Goal: Share content: Share content

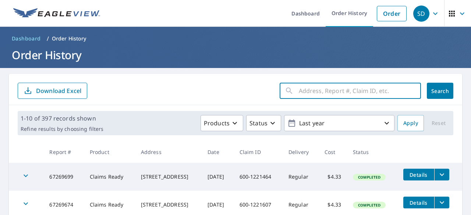
click at [304, 89] on input "text" at bounding box center [360, 91] width 122 height 21
paste input "600-1168772"
type input "600-1168772"
click at [440, 89] on span "Search" at bounding box center [440, 91] width 15 height 7
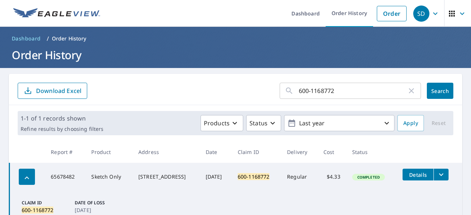
scroll to position [32, 0]
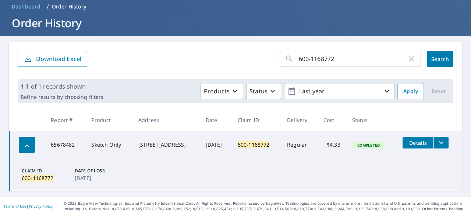
click at [438, 141] on icon "filesDropdownBtn-65678482" at bounding box center [441, 142] width 9 height 9
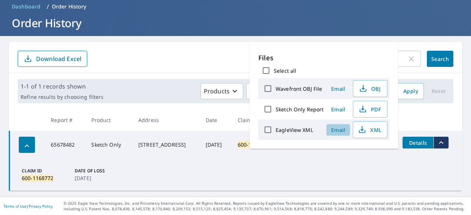
click at [332, 128] on span "Email" at bounding box center [338, 130] width 18 height 7
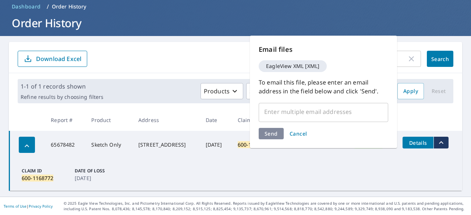
click at [311, 114] on input "text" at bounding box center [318, 112] width 112 height 14
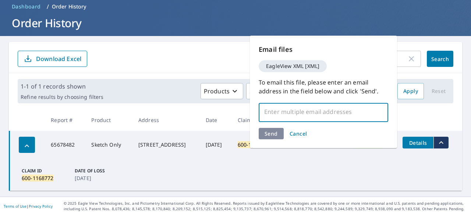
type input "s"
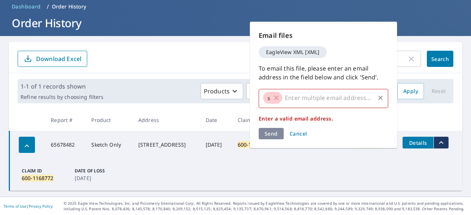
type input "o"
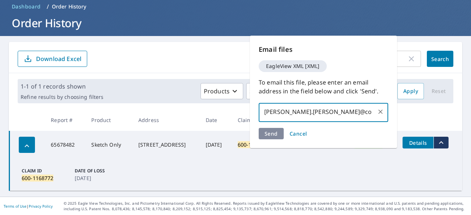
type input "[PERSON_NAME].[PERSON_NAME]@cou"
type input "n"
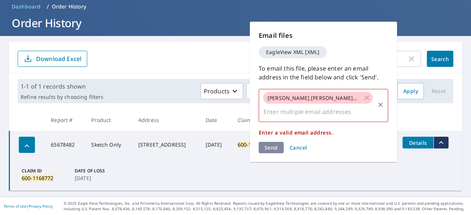
click at [308, 99] on span "[PERSON_NAME].[PERSON_NAME]@cou" at bounding box center [314, 98] width 102 height 7
click at [383, 101] on icon "Clear" at bounding box center [380, 104] width 7 height 7
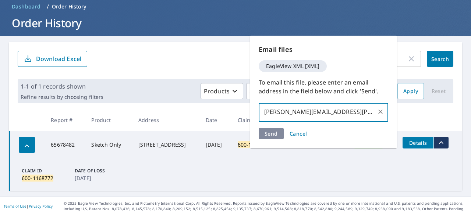
type input "[PERSON_NAME][EMAIL_ADDRESS][PERSON_NAME][DOMAIN_NAME]"
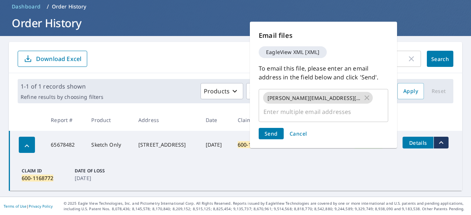
click at [273, 132] on div "Send Cancel" at bounding box center [324, 133] width 130 height 11
click at [273, 132] on span "Send" at bounding box center [271, 133] width 13 height 7
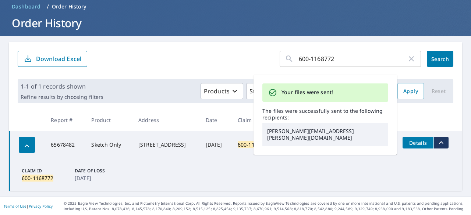
click at [265, 181] on td "Claim ID 600-1168772 Date of Loss [DATE]" at bounding box center [236, 175] width 453 height 32
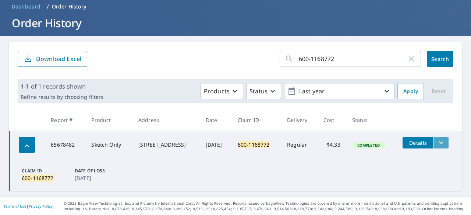
click at [438, 144] on icon "filesDropdownBtn-65678482" at bounding box center [441, 142] width 9 height 9
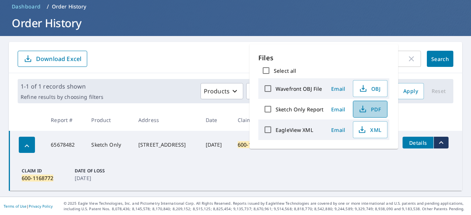
click at [377, 109] on span "PDF" at bounding box center [370, 109] width 24 height 9
